Goal: Contribute content

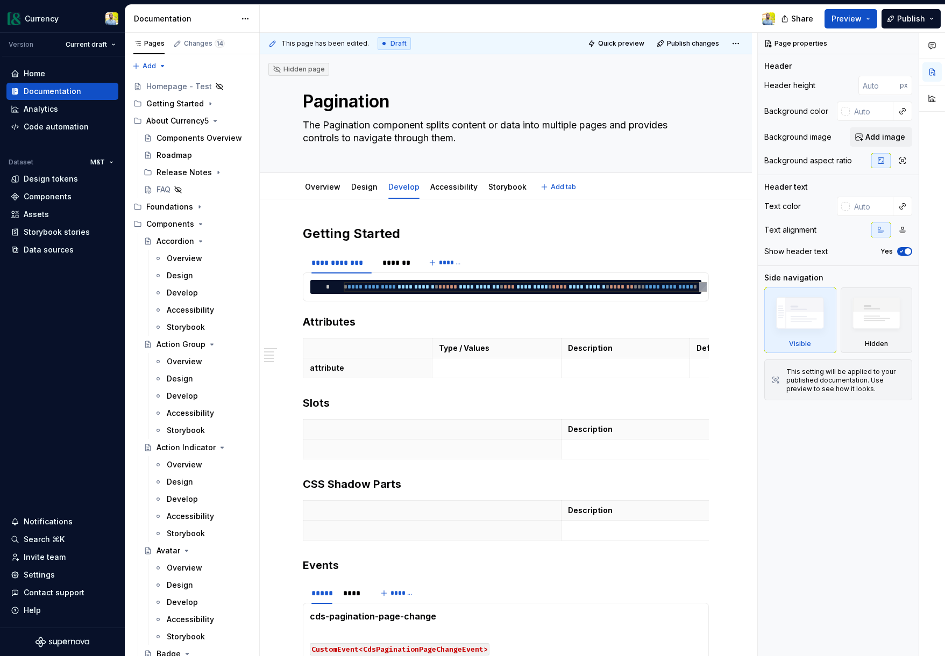
type textarea "*"
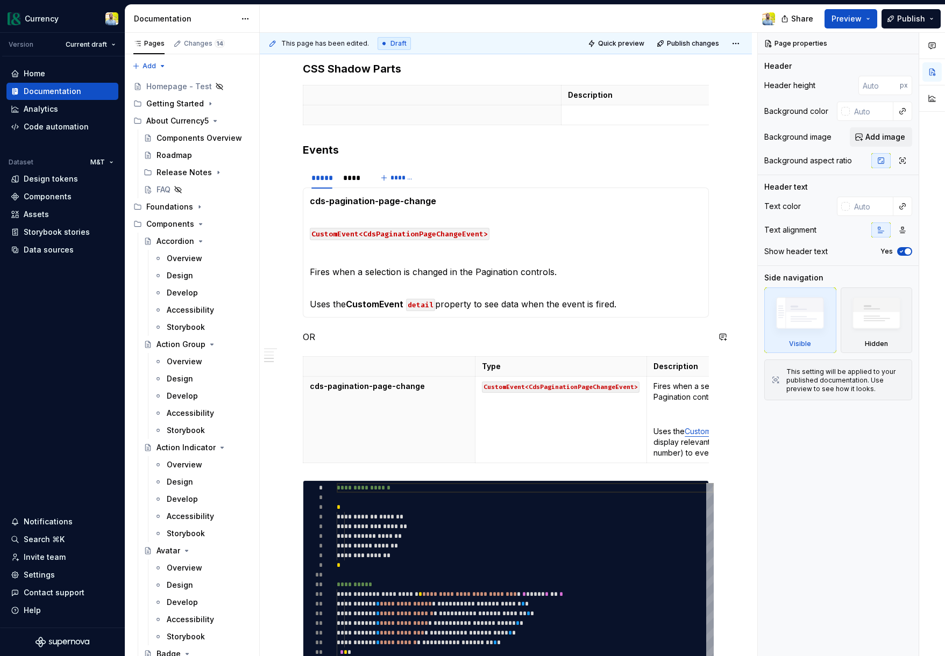
scroll to position [454, 0]
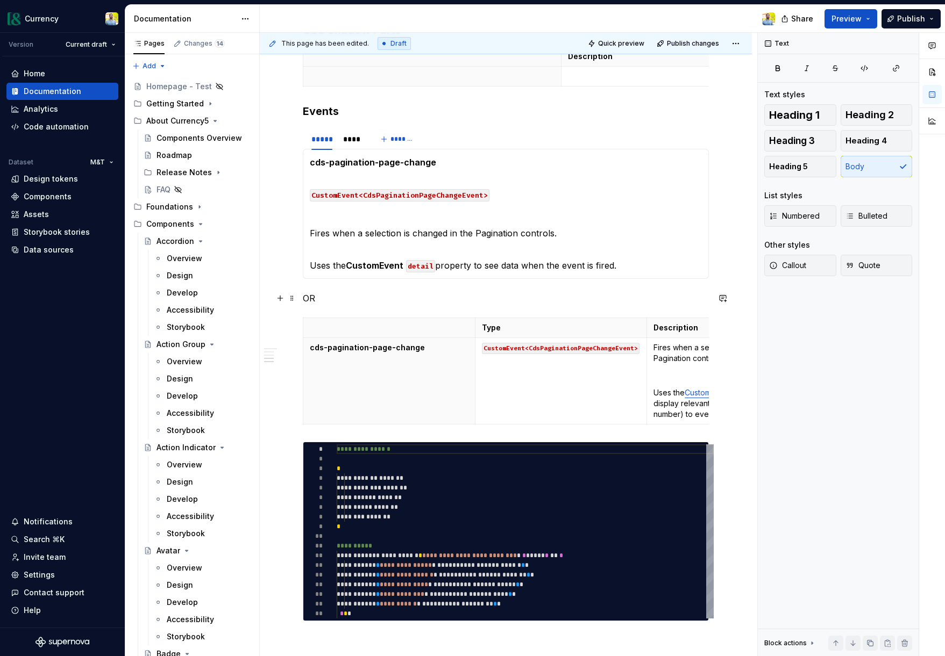
drag, startPoint x: 414, startPoint y: 298, endPoint x: 318, endPoint y: 292, distance: 95.9
click at [414, 298] on p "OR" at bounding box center [506, 298] width 406 height 13
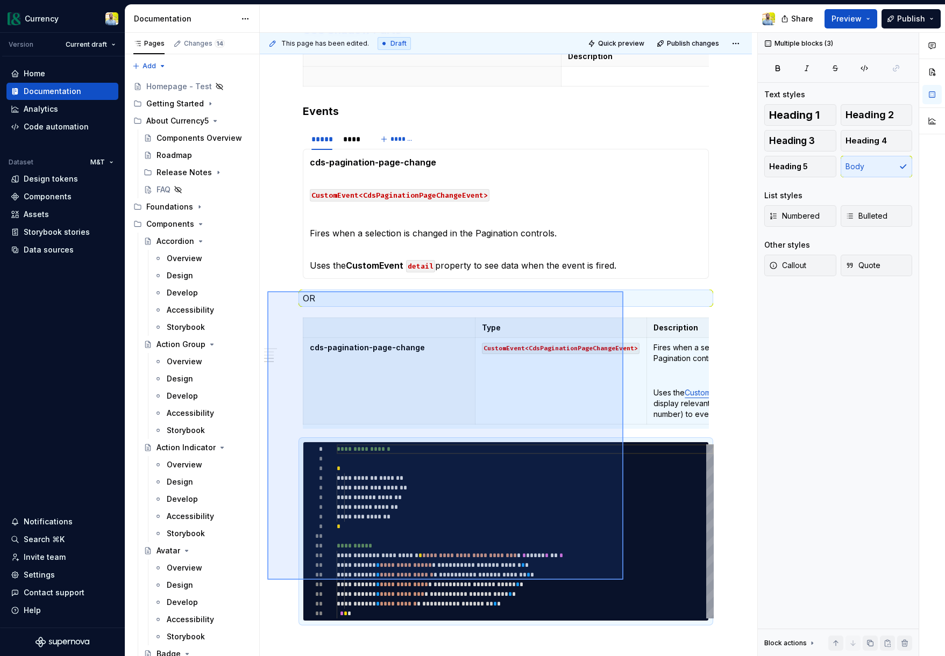
drag, startPoint x: 267, startPoint y: 291, endPoint x: 623, endPoint y: 580, distance: 458.3
click at [623, 580] on div "**********" at bounding box center [508, 345] width 497 height 624
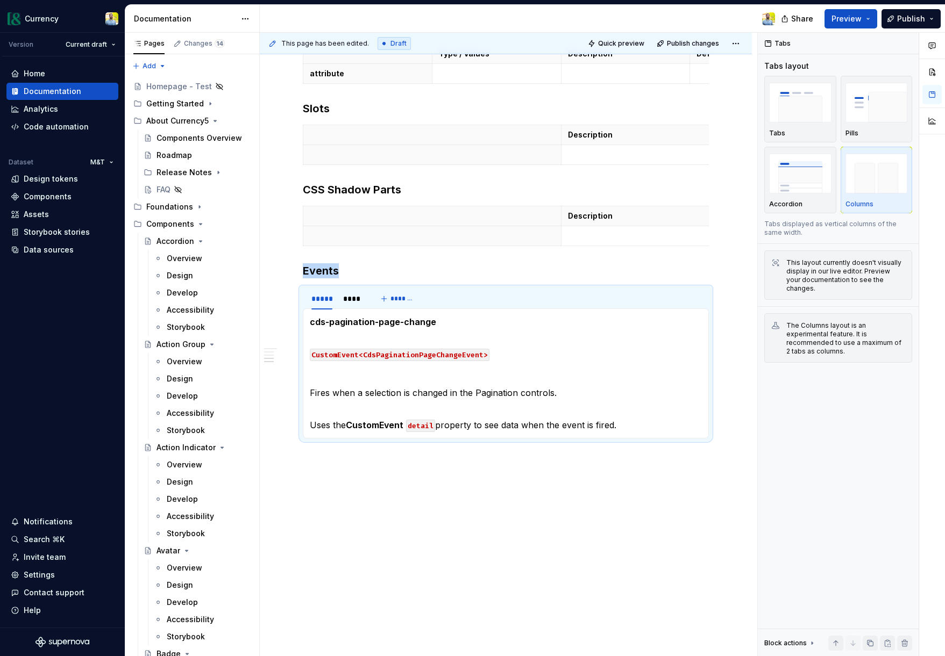
scroll to position [295, 0]
click at [406, 525] on div "**********" at bounding box center [506, 281] width 492 height 752
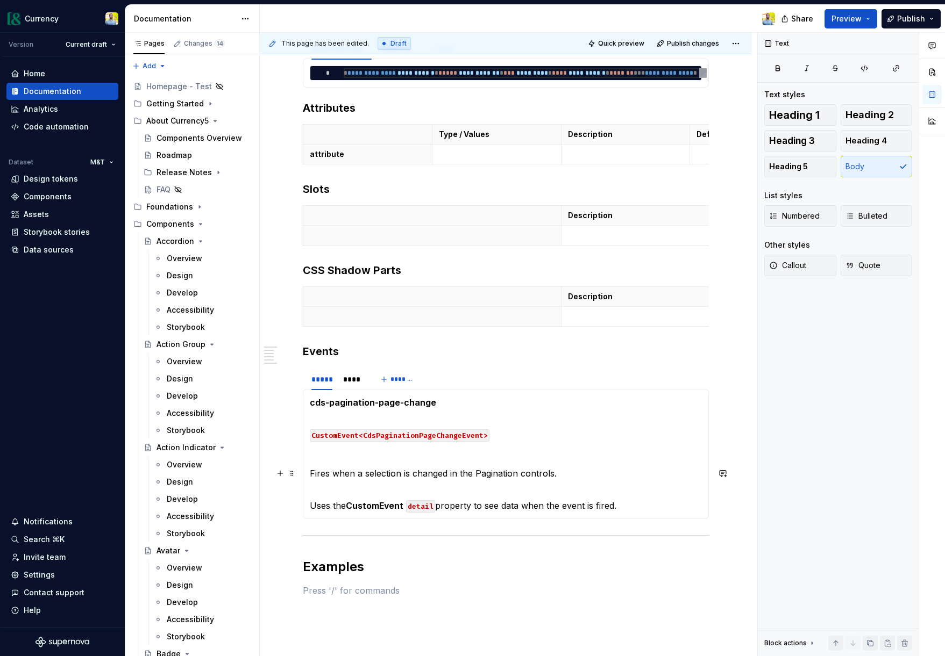
scroll to position [230, 0]
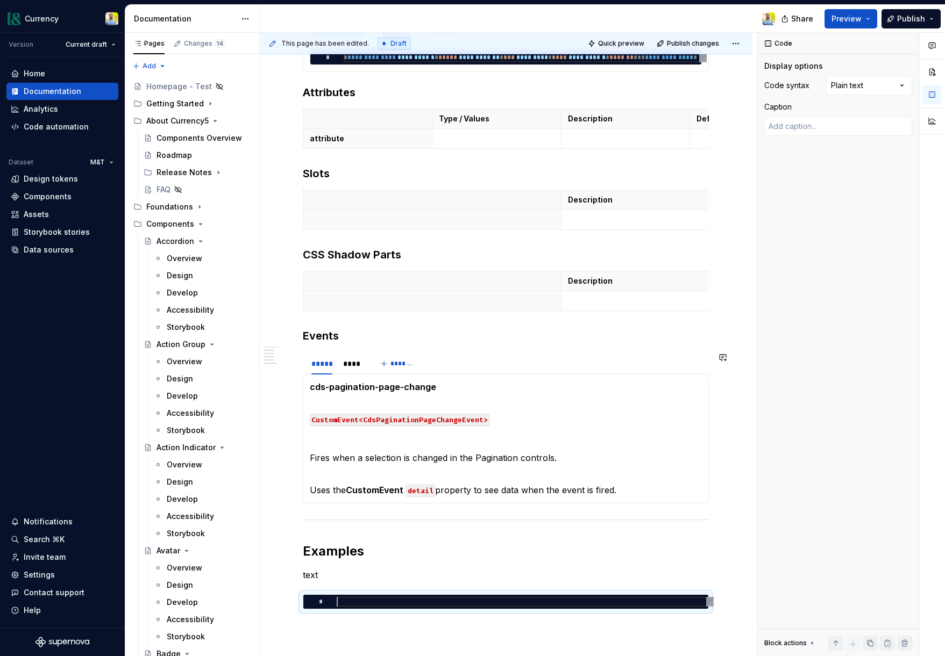
type textarea "*"
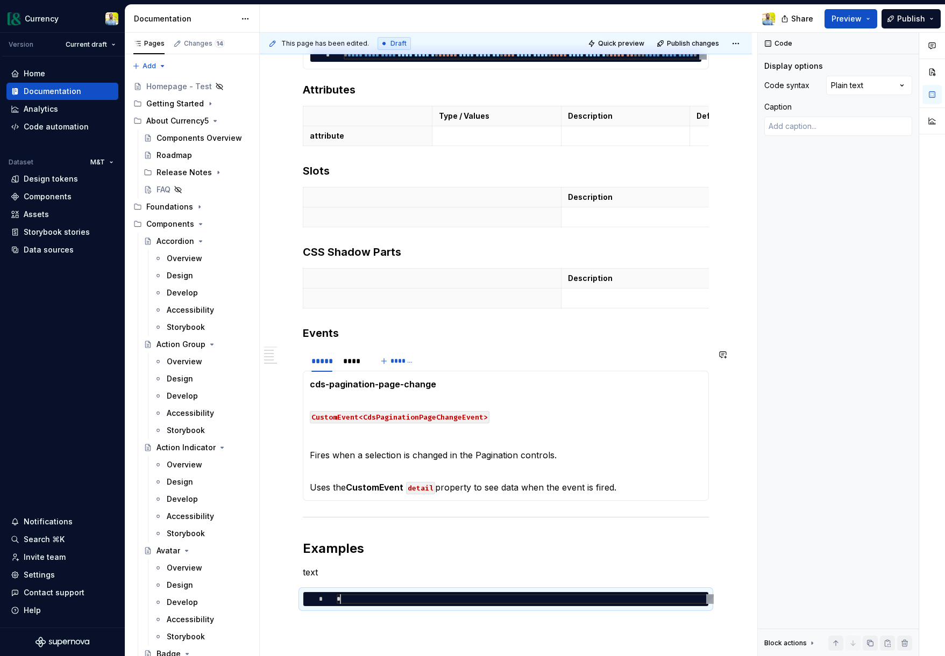
type textarea "*"
type textarea "**"
type textarea "*"
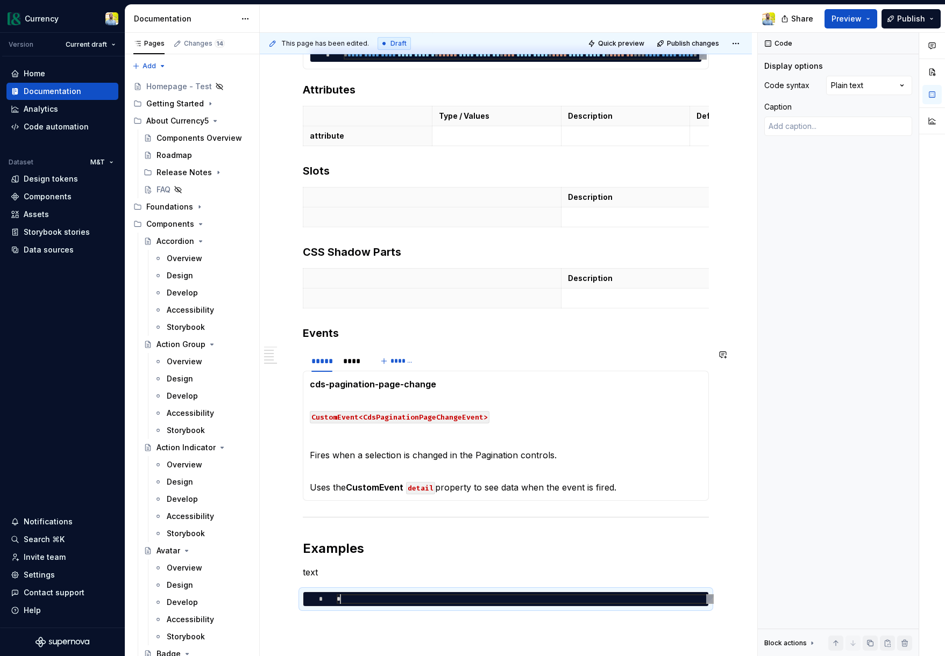
type textarea "**"
type textarea "*"
type textarea "**"
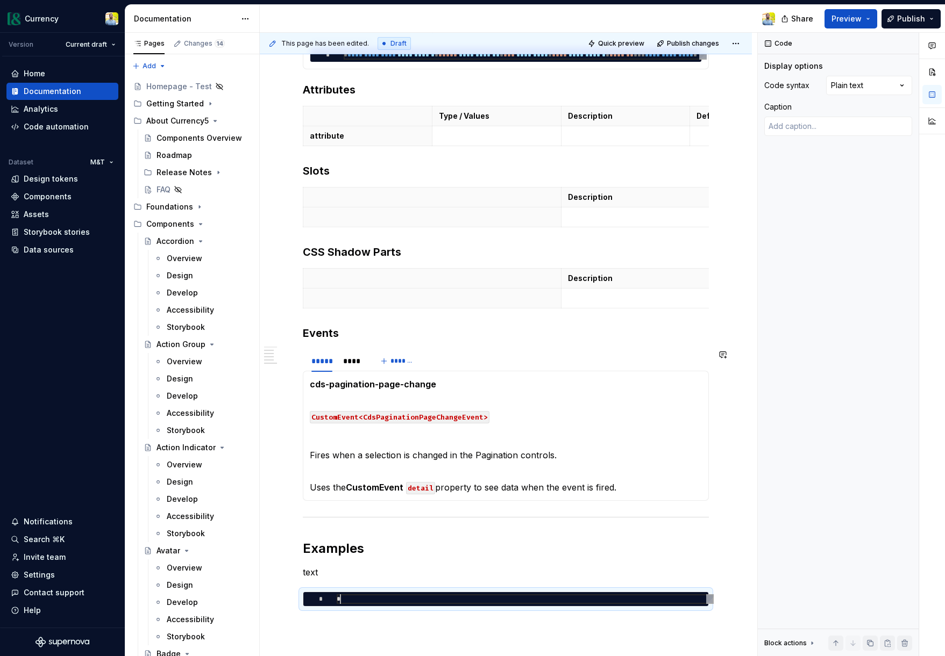
type textarea "*"
type textarea "***"
type textarea "*"
type textarea "****"
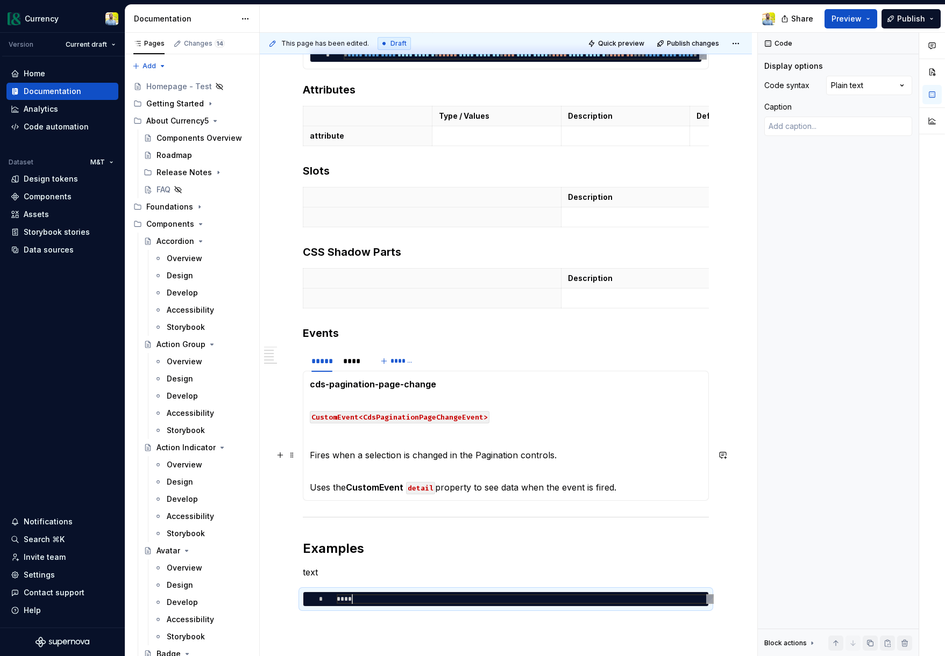
click at [528, 457] on p "Fires when a selection is changed in the Pagination controls." at bounding box center [506, 455] width 392 height 13
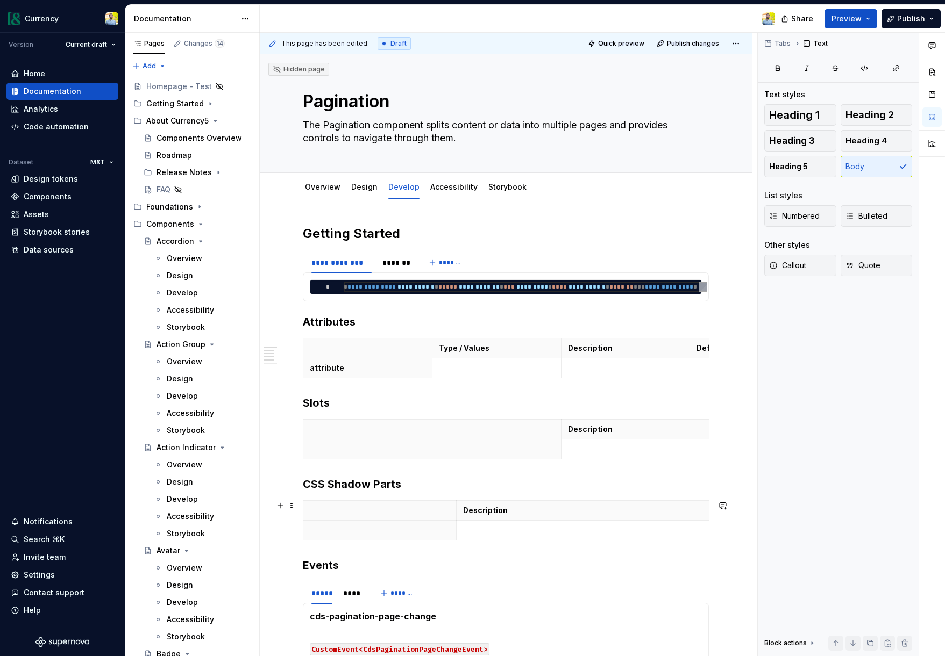
scroll to position [0, 0]
click at [444, 8] on div at bounding box center [522, 19] width 524 height 28
click at [625, 41] on span "Quick preview" at bounding box center [621, 43] width 46 height 9
click at [363, 189] on link "Design" at bounding box center [364, 186] width 26 height 9
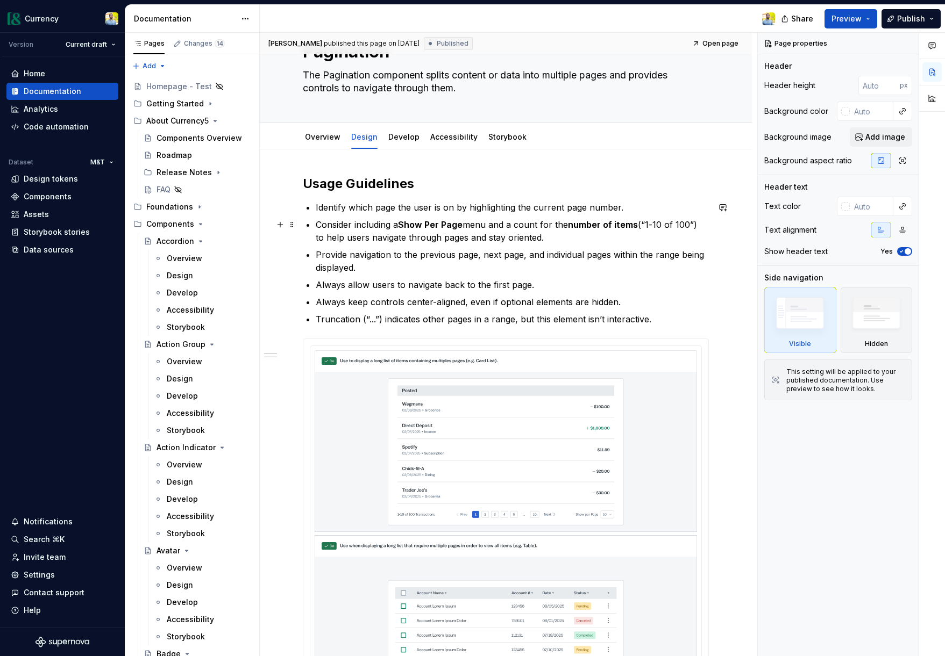
scroll to position [27, 0]
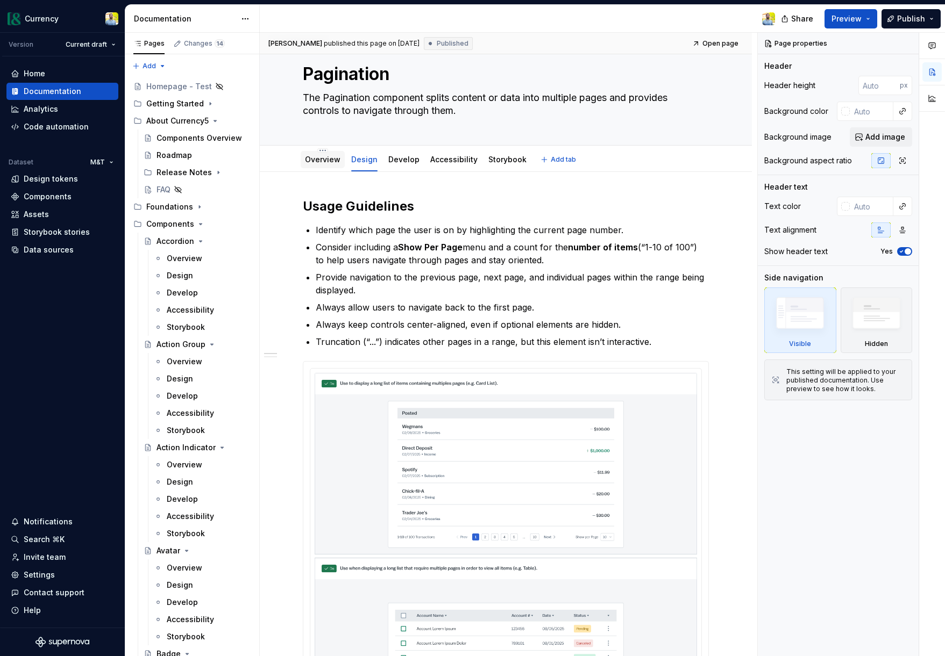
click at [325, 159] on link "Overview" at bounding box center [322, 159] width 35 height 9
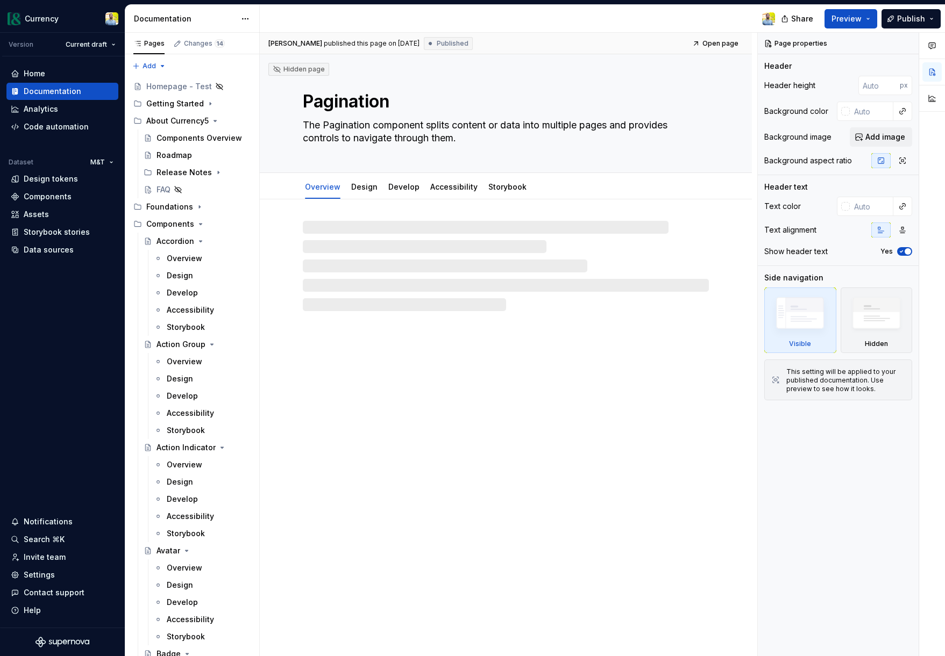
type textarea "*"
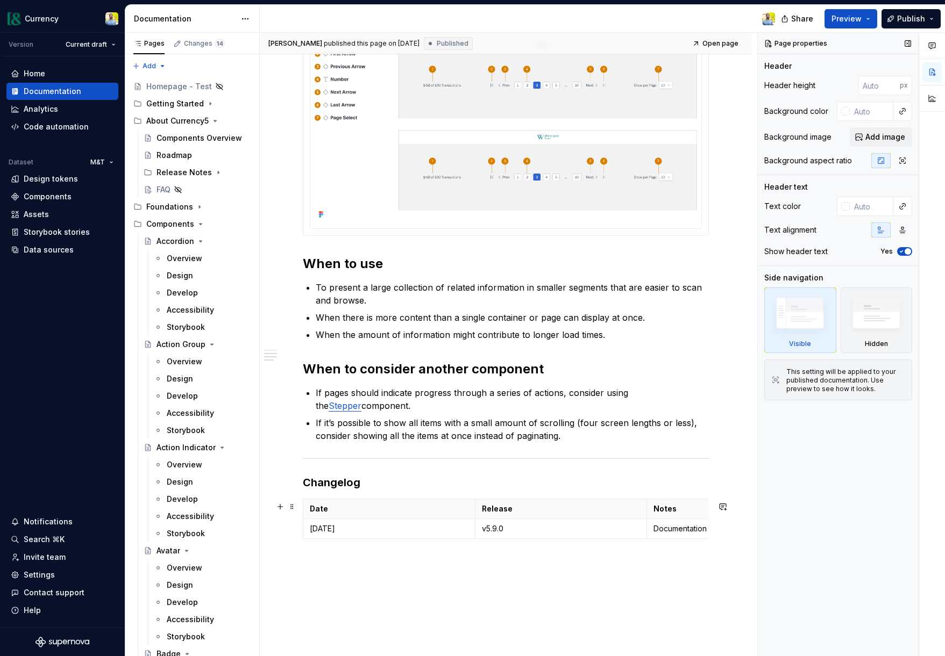
scroll to position [0, 105]
click at [609, 530] on p "Documentation published." at bounding box center [627, 529] width 159 height 11
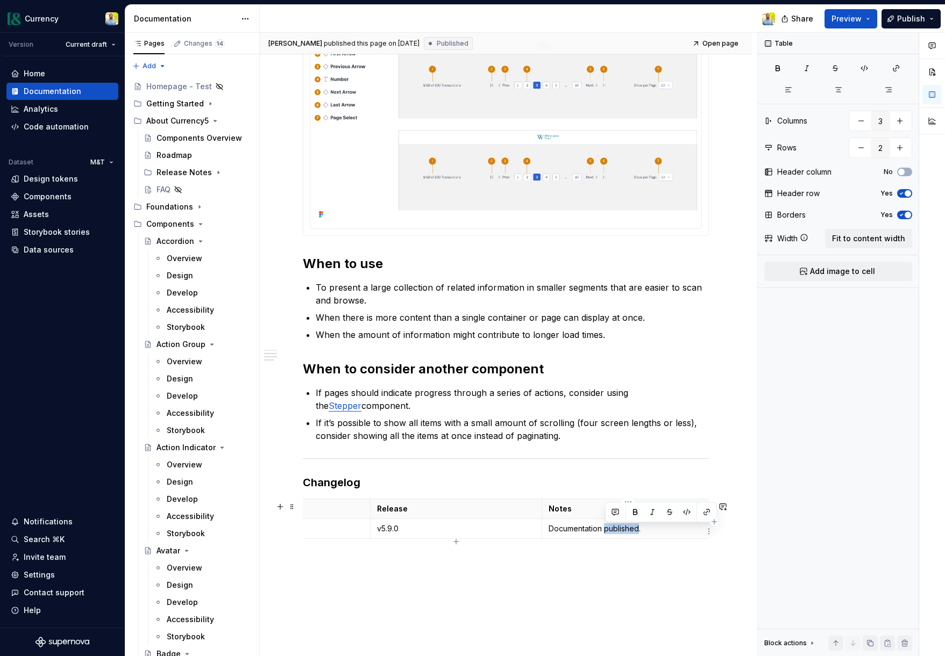
click at [609, 530] on p "Documentation published." at bounding box center [627, 529] width 159 height 11
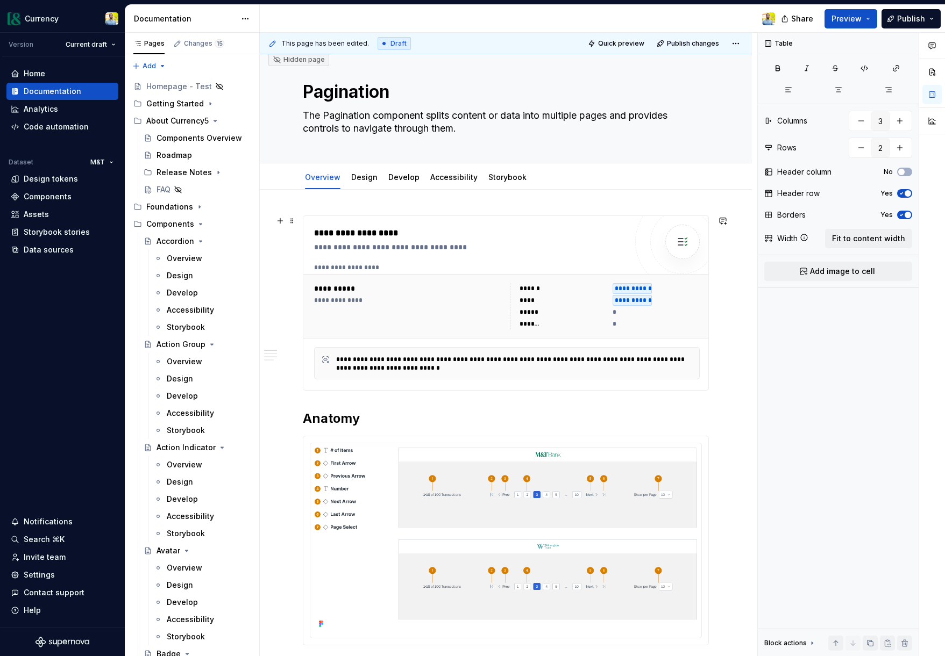
scroll to position [0, 0]
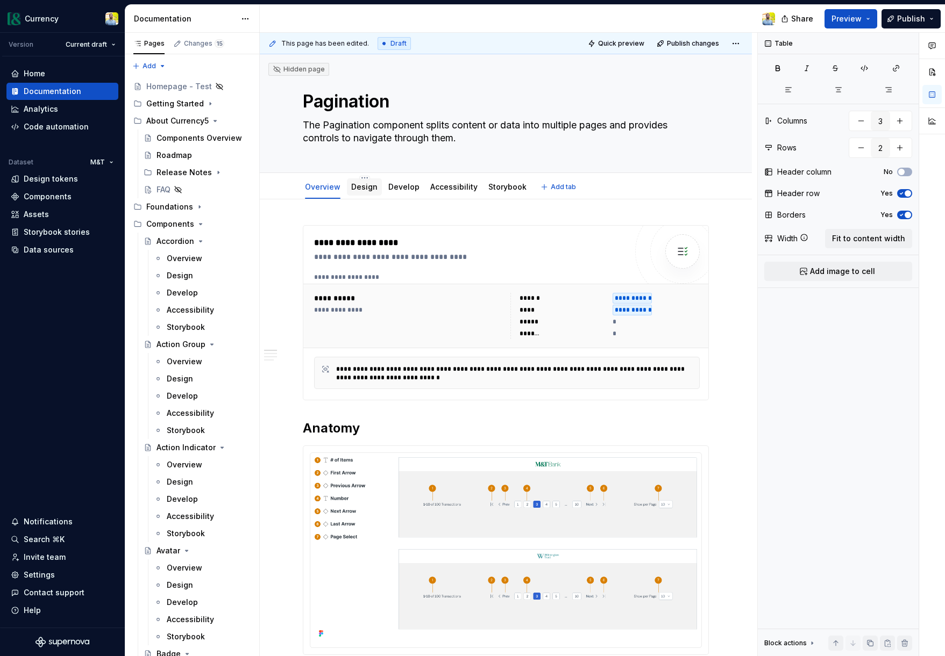
click at [355, 187] on link "Design" at bounding box center [364, 186] width 26 height 9
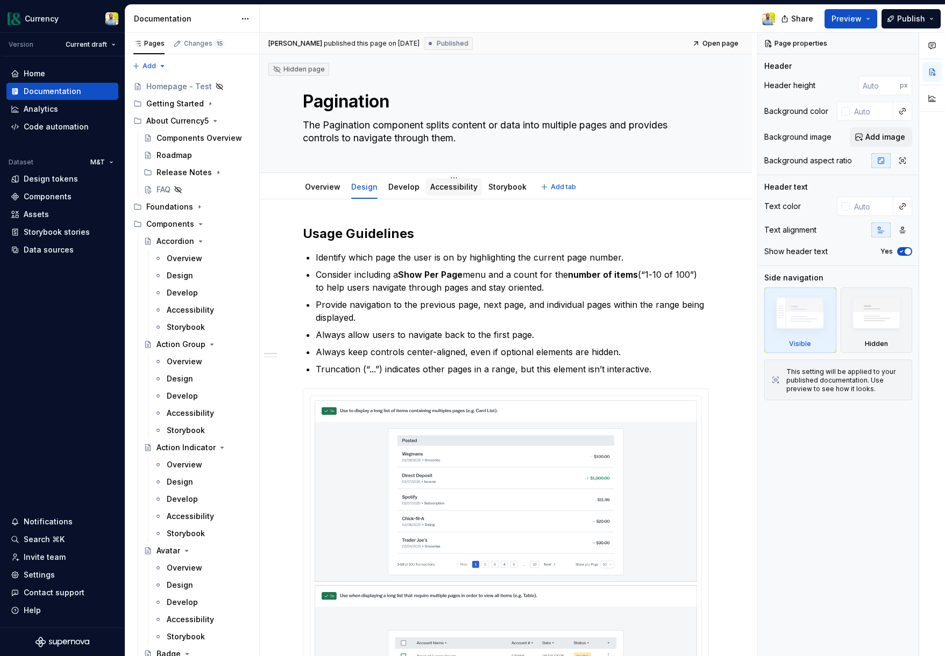
click at [447, 187] on link "Accessibility" at bounding box center [453, 186] width 47 height 9
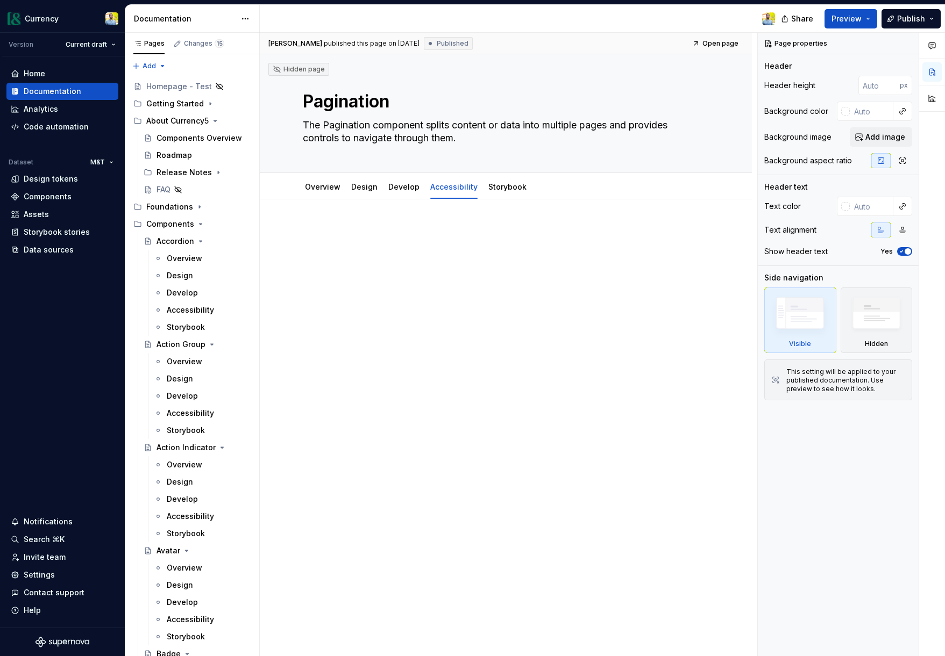
click at [389, 217] on div at bounding box center [506, 337] width 492 height 276
type textarea "*"
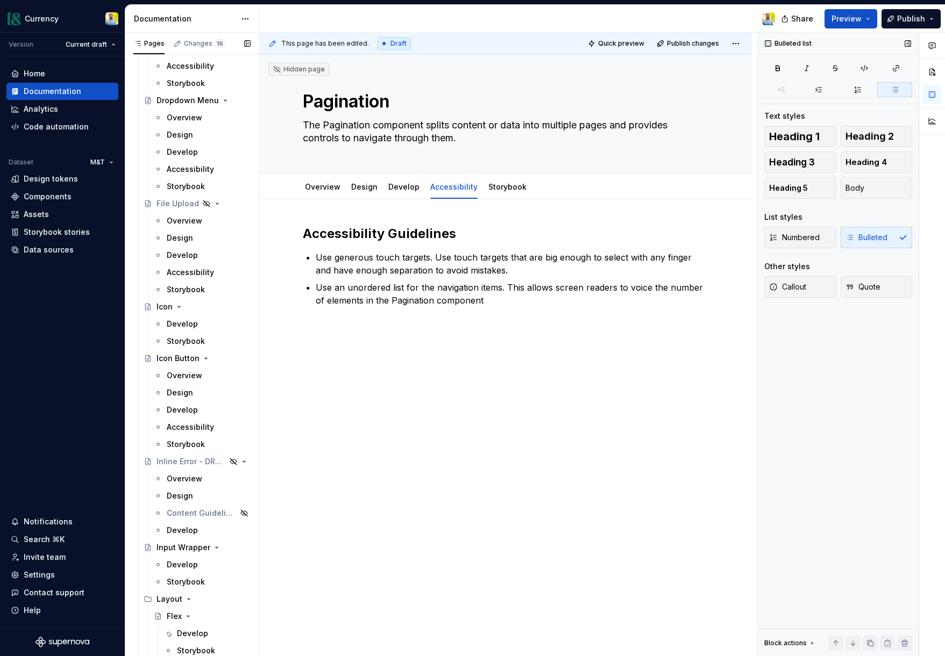
scroll to position [1877, 0]
click at [196, 217] on div "Overview" at bounding box center [184, 222] width 35 height 11
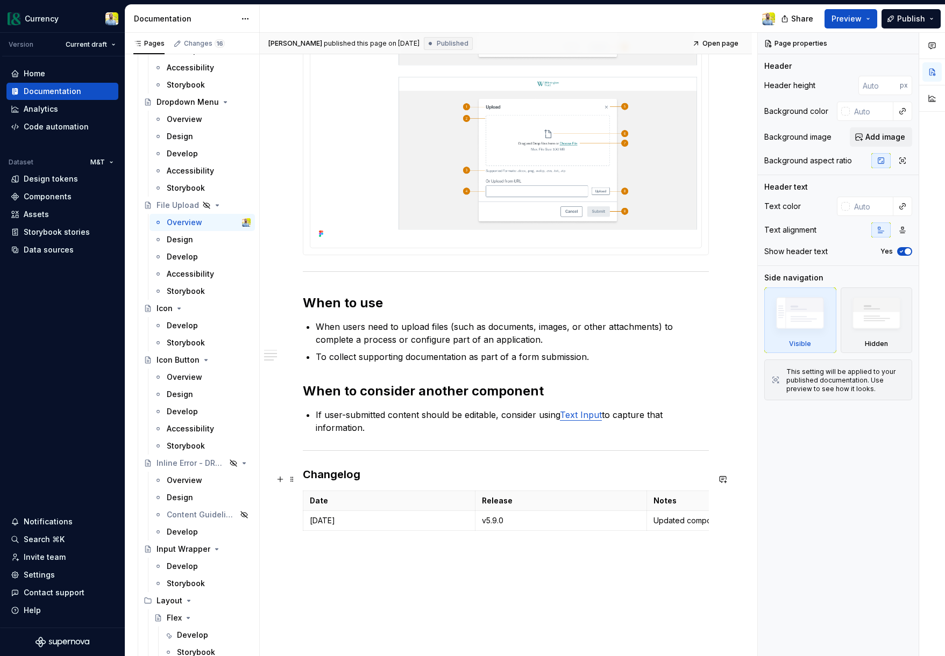
scroll to position [548, 0]
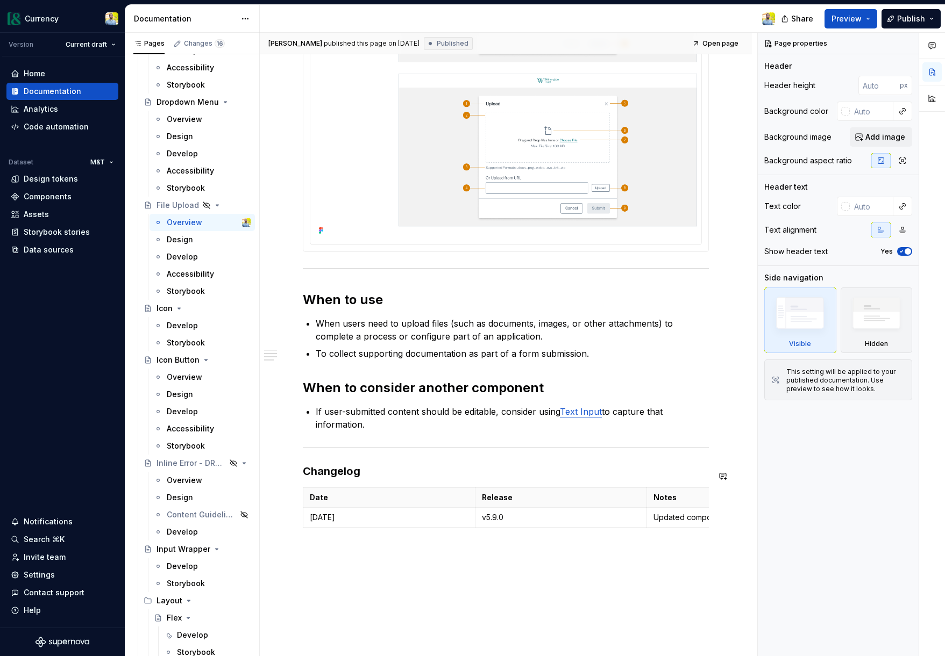
type textarea "*"
